Goal: Task Accomplishment & Management: Manage account settings

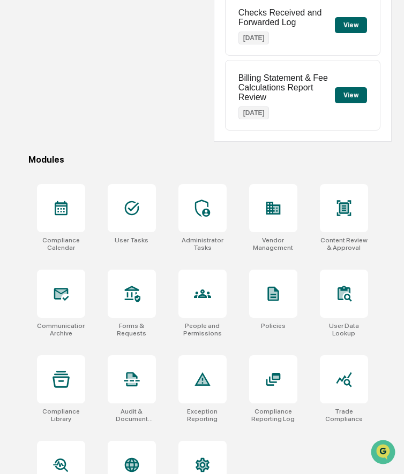
scroll to position [205, 0]
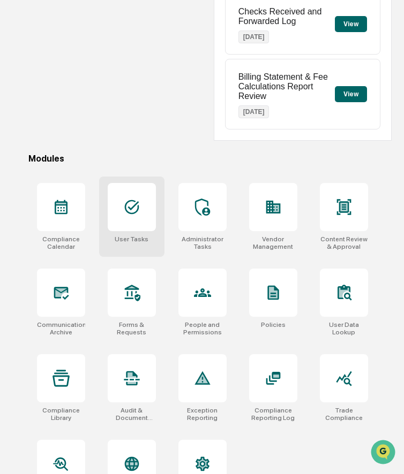
click at [139, 218] on div at bounding box center [132, 207] width 48 height 48
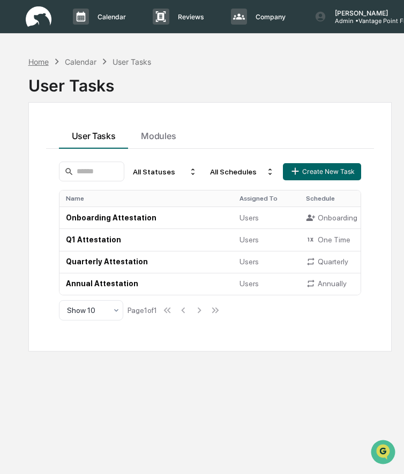
click at [38, 65] on div "Home" at bounding box center [38, 61] width 20 height 9
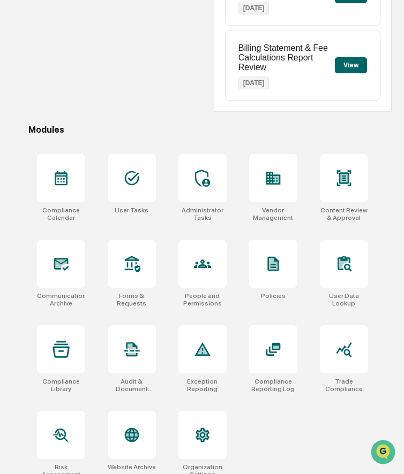
scroll to position [234, 0]
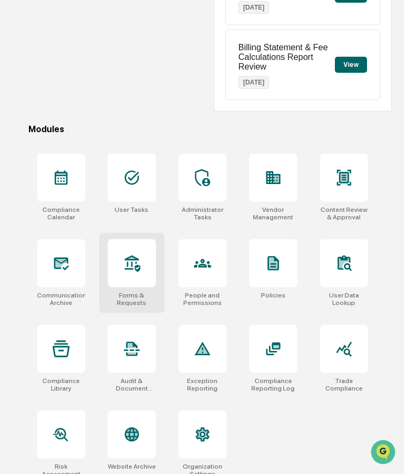
click at [139, 281] on div at bounding box center [132, 263] width 48 height 48
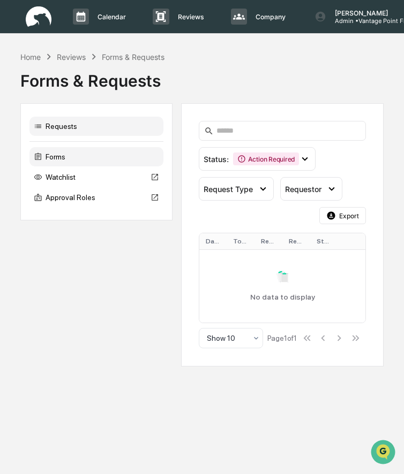
click at [81, 157] on div "Forms" at bounding box center [96, 156] width 134 height 19
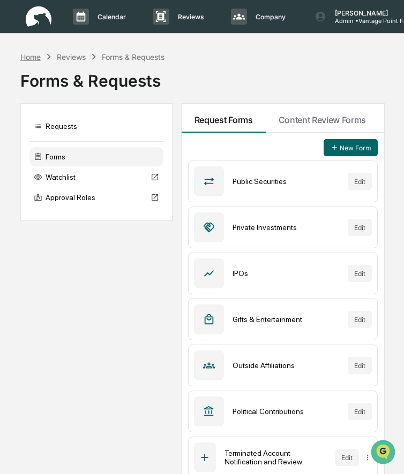
click at [35, 56] on div "Home" at bounding box center [30, 56] width 20 height 9
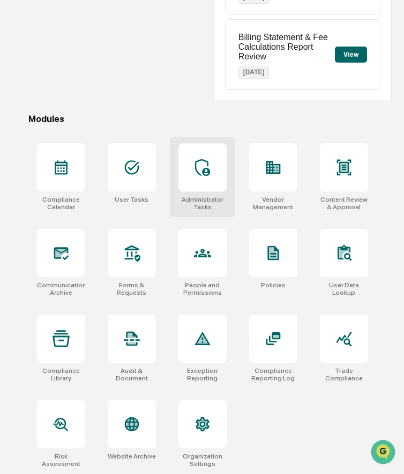
scroll to position [246, 0]
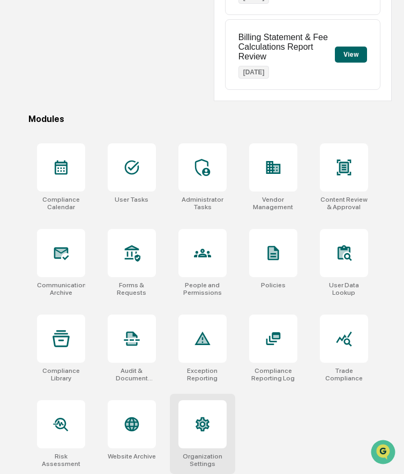
click at [205, 412] on div at bounding box center [202, 425] width 48 height 48
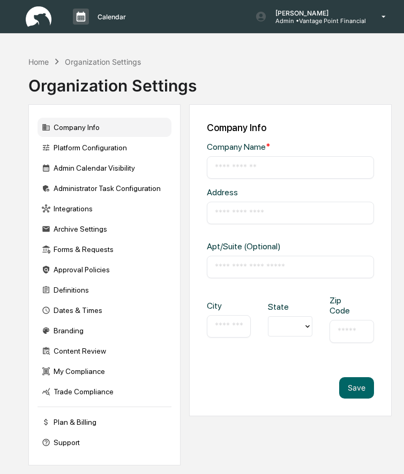
type input "**********"
type input "*********"
type input "*****"
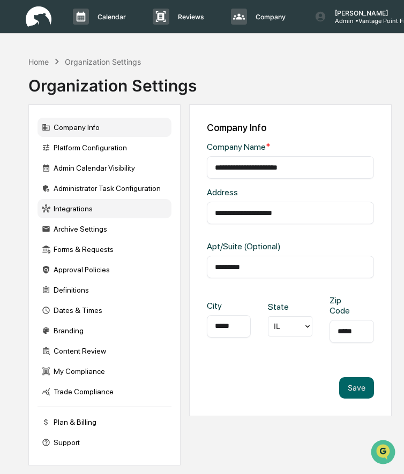
click at [93, 210] on div "Integrations" at bounding box center [104, 208] width 134 height 19
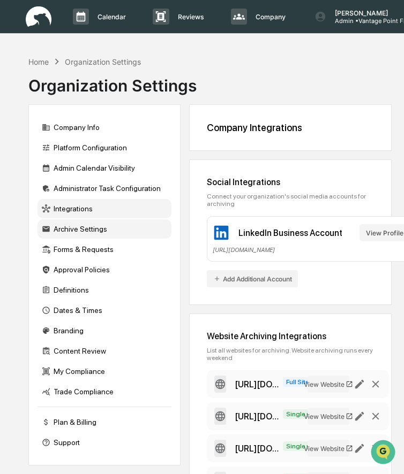
click at [102, 227] on div "Archive Settings" at bounding box center [104, 229] width 134 height 19
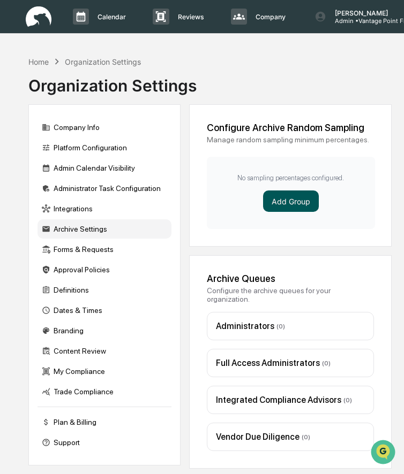
click at [284, 204] on button "Add Group" at bounding box center [291, 201] width 56 height 21
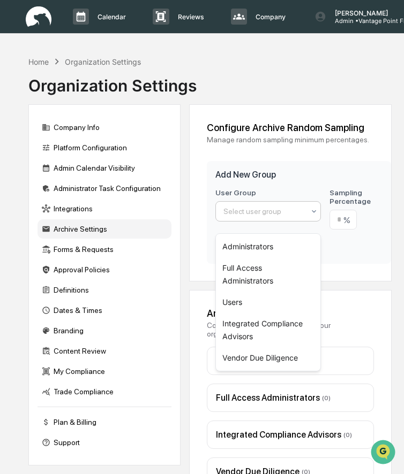
click at [270, 217] on div at bounding box center [263, 211] width 81 height 11
click at [252, 304] on div "Users" at bounding box center [268, 302] width 105 height 21
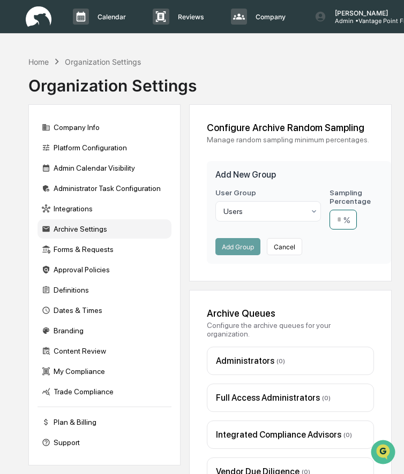
click at [342, 229] on input "number" at bounding box center [342, 220] width 27 height 20
type input "**"
click at [236, 255] on button "Add Group" at bounding box center [237, 246] width 45 height 17
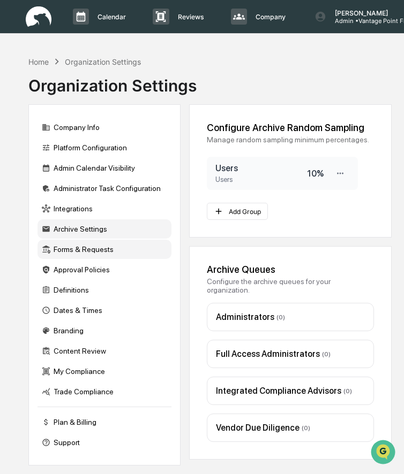
click at [86, 252] on div "Forms & Requests" at bounding box center [104, 249] width 134 height 19
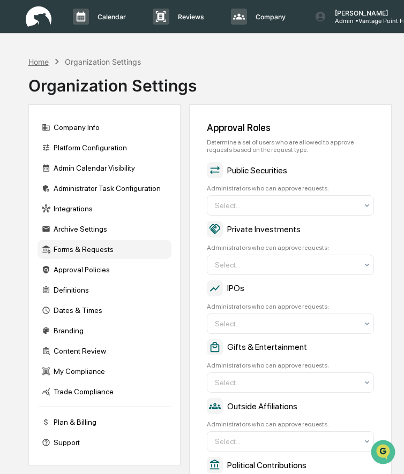
click at [33, 61] on div "Home" at bounding box center [38, 61] width 20 height 9
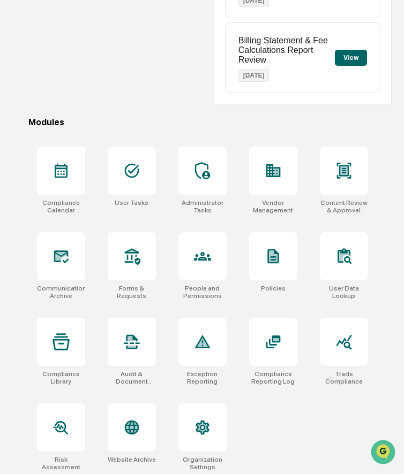
scroll to position [246, 0]
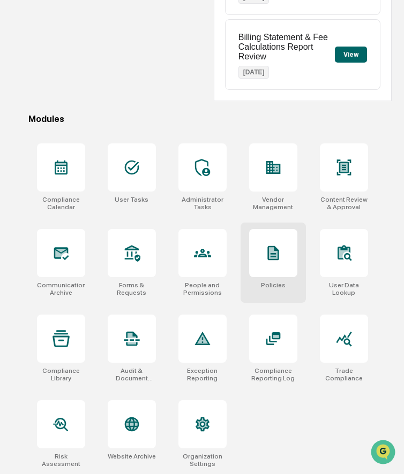
click at [267, 247] on icon at bounding box center [272, 253] width 11 height 14
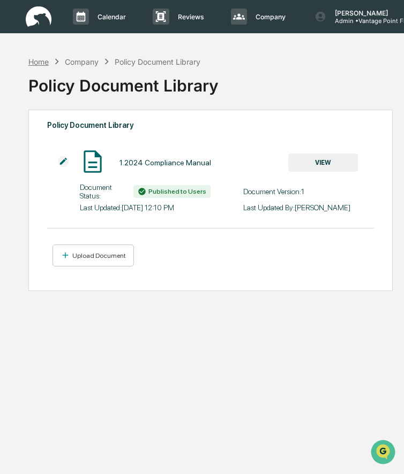
click at [38, 59] on div "Home" at bounding box center [38, 61] width 20 height 9
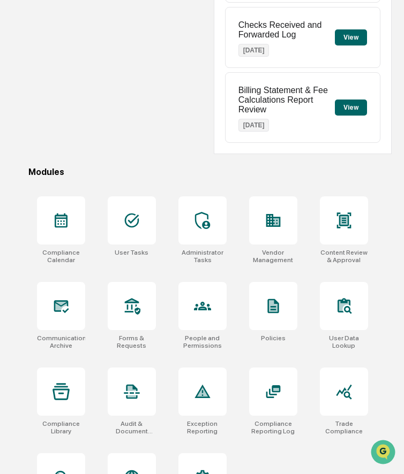
scroll to position [246, 0]
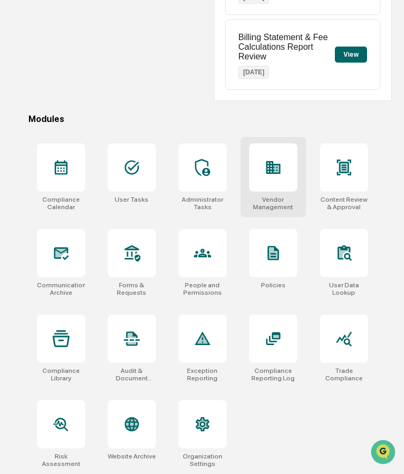
click at [276, 184] on div at bounding box center [273, 168] width 48 height 48
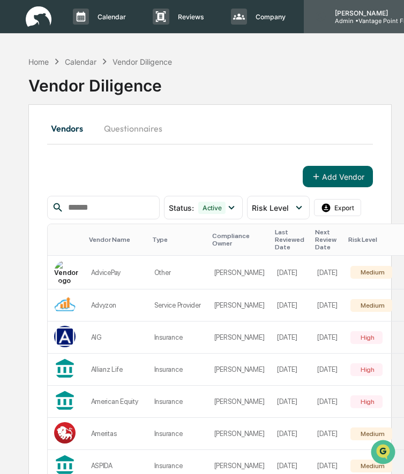
click at [367, 12] on p "[PERSON_NAME]" at bounding box center [375, 13] width 99 height 8
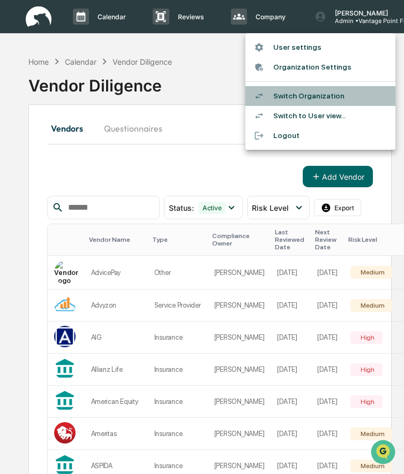
click at [280, 93] on li "Switch Organization" at bounding box center [320, 96] width 150 height 20
